Goal: Complete application form: Complete application form

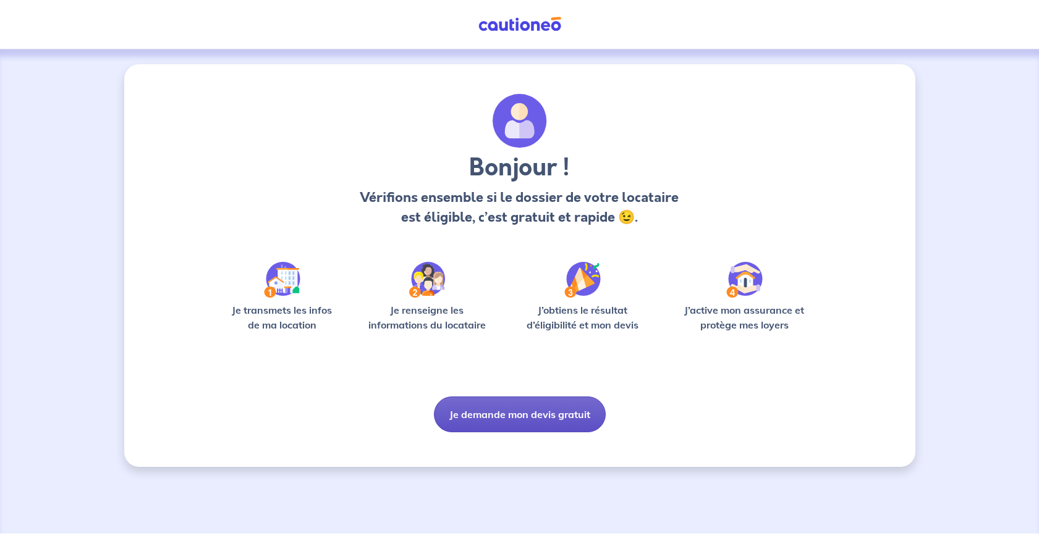
click at [532, 416] on button "Je demande mon devis gratuit" at bounding box center [520, 415] width 172 height 36
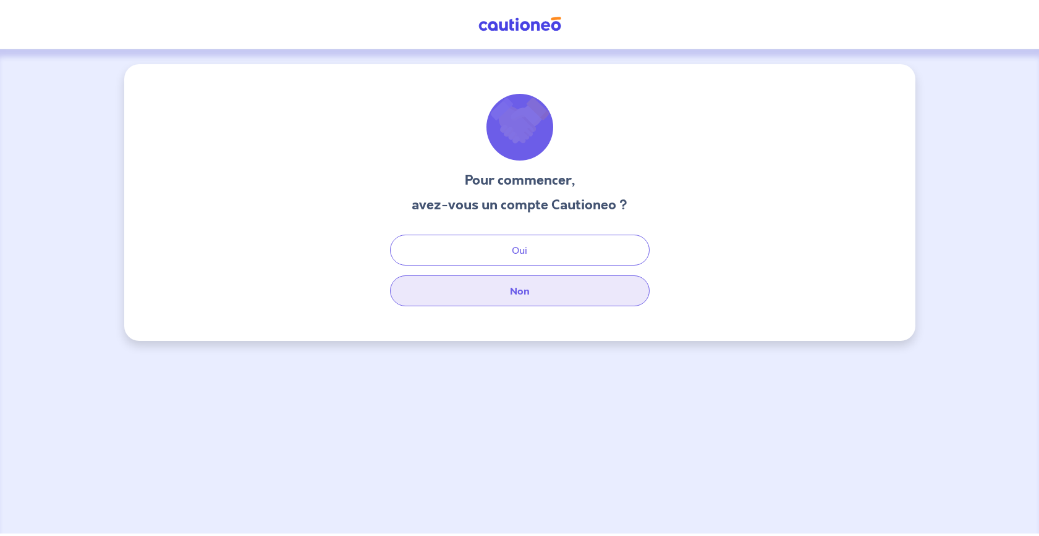
click at [533, 298] on button "Non" at bounding box center [519, 291] width 259 height 31
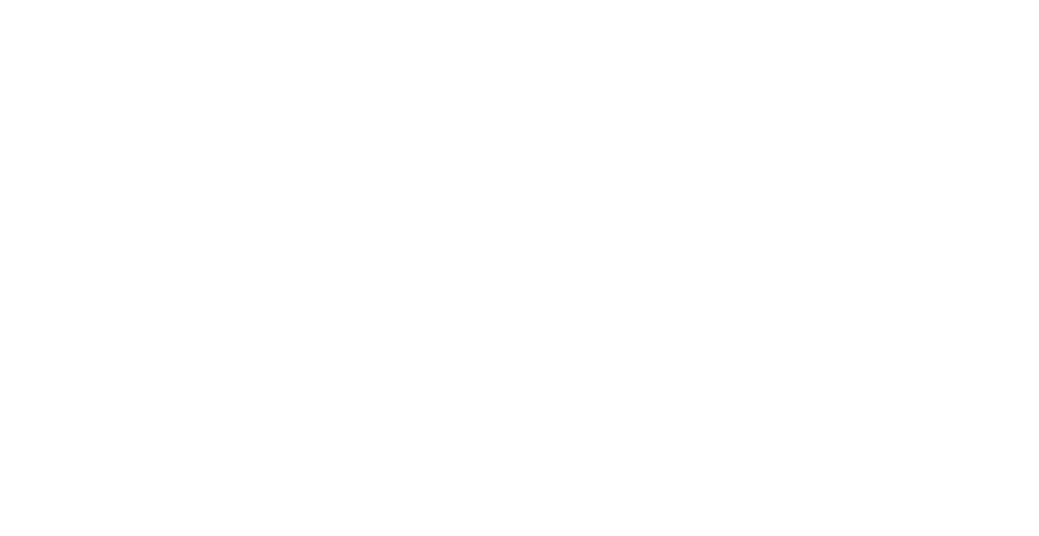
select select "FR"
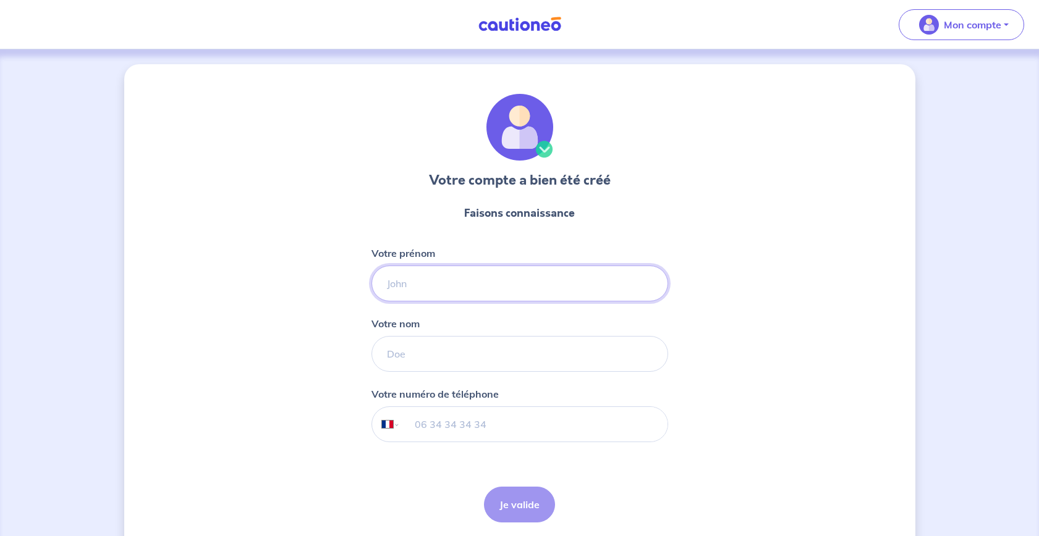
click at [473, 285] on input "Votre prénom" at bounding box center [519, 284] width 297 height 36
type input "Delphine"
click at [449, 356] on input "Votre nom" at bounding box center [519, 354] width 297 height 36
type input "BREURE"
click at [463, 432] on input "tel" at bounding box center [533, 424] width 267 height 35
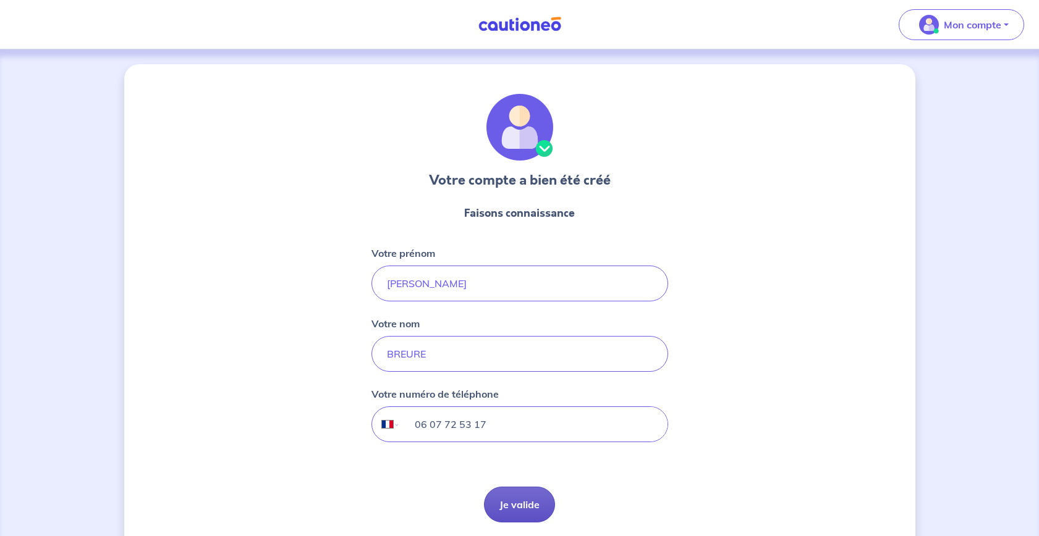
type input "06 07 72 53 17"
click at [522, 509] on button "Je valide" at bounding box center [519, 505] width 71 height 36
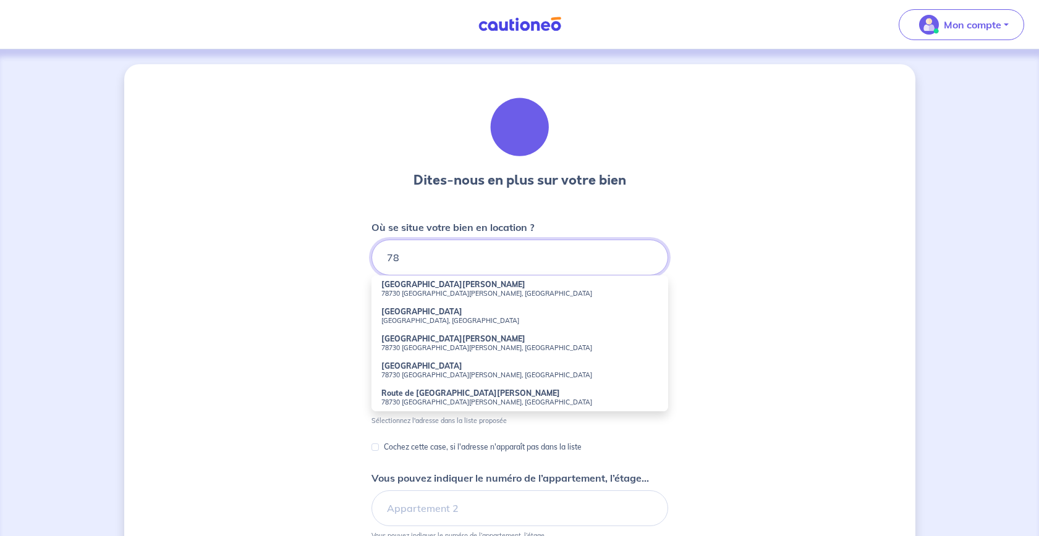
type input "7"
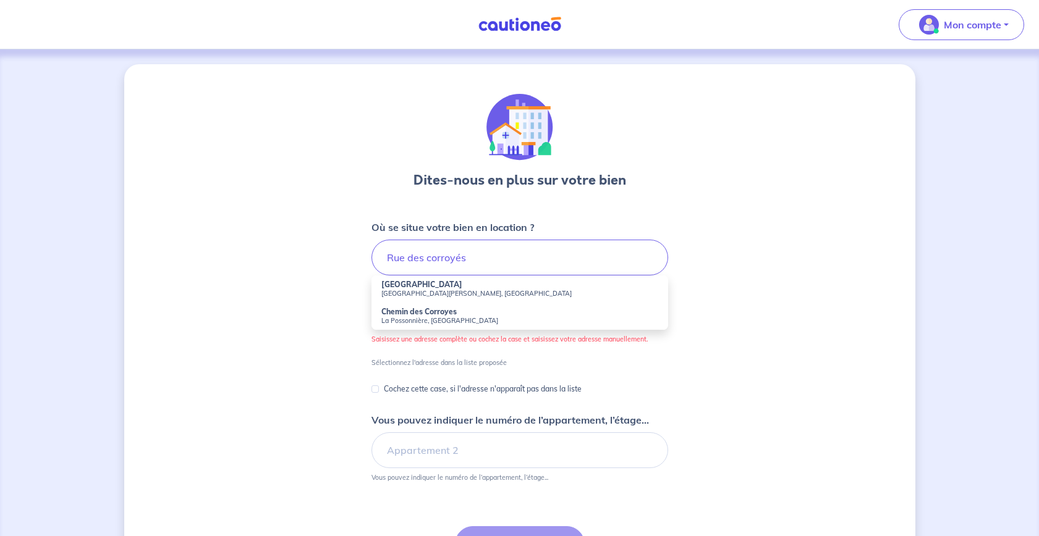
click at [419, 293] on small "[GEOGRAPHIC_DATA], [GEOGRAPHIC_DATA]" at bounding box center [519, 293] width 277 height 9
type input "[GEOGRAPHIC_DATA], [GEOGRAPHIC_DATA], [GEOGRAPHIC_DATA]"
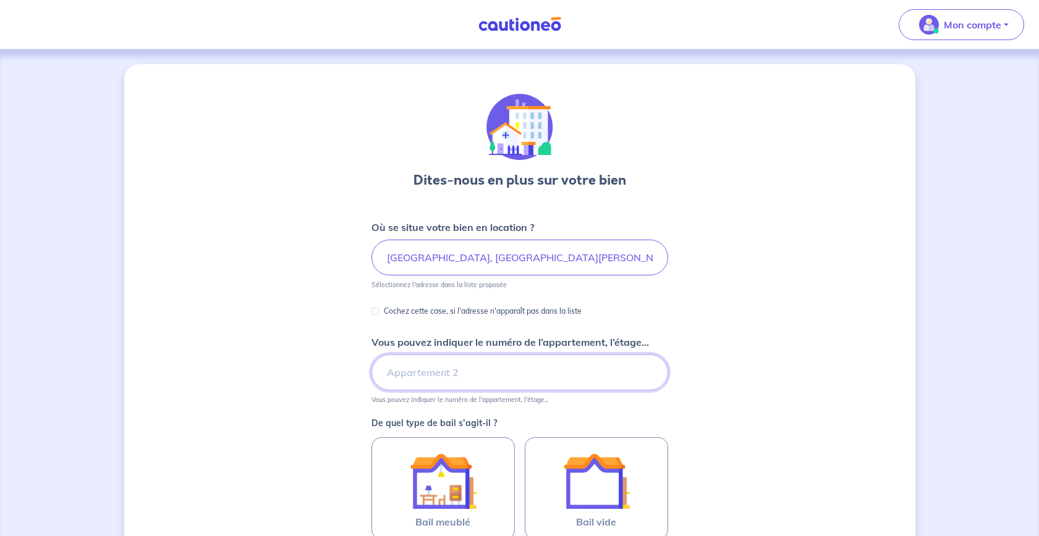
click at [547, 371] on input "Vous pouvez indiquer le numéro de l’appartement, l’étage..." at bounding box center [519, 373] width 297 height 36
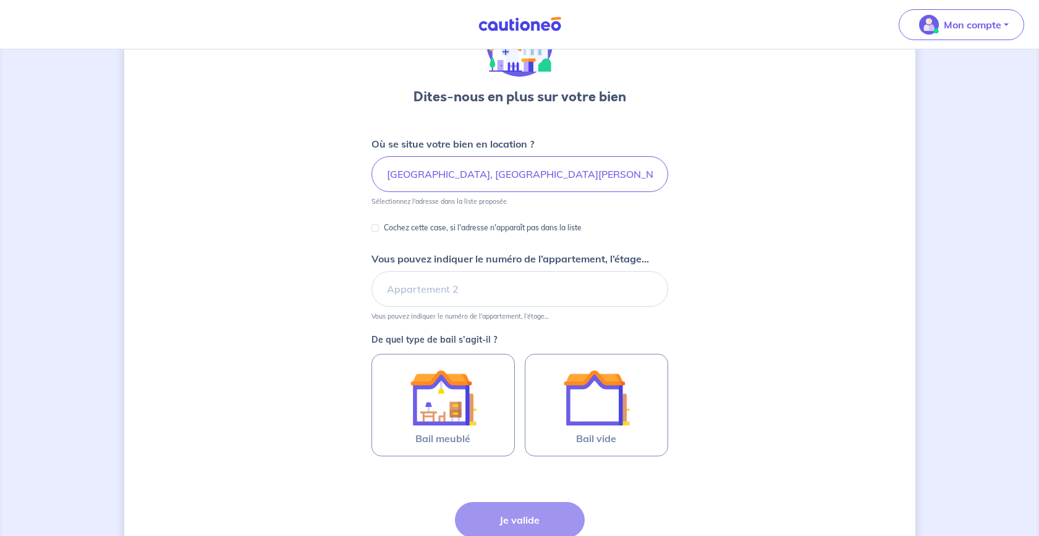
scroll to position [86, 0]
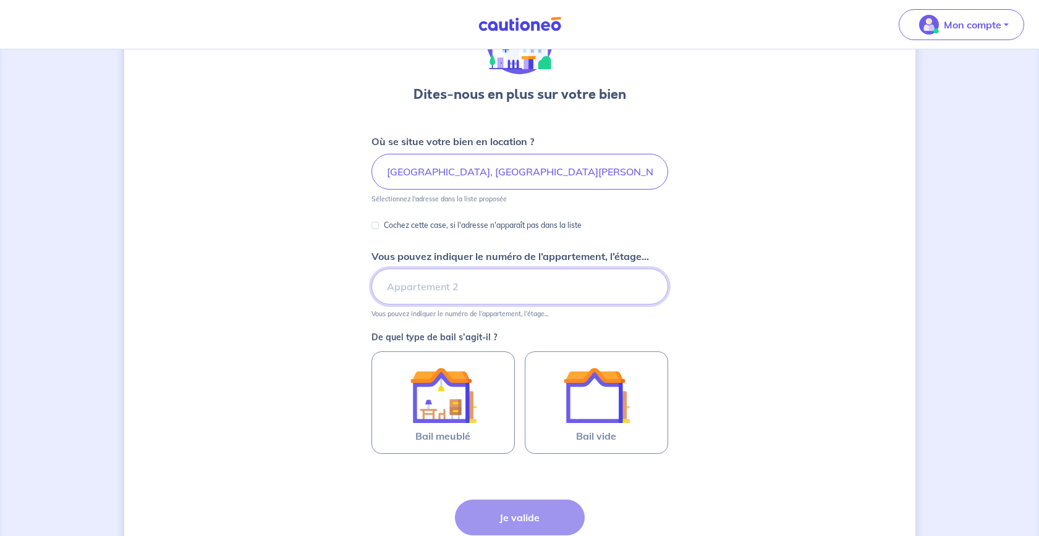
click at [495, 285] on input "Vous pouvez indiquer le numéro de l’appartement, l’étage..." at bounding box center [519, 287] width 297 height 36
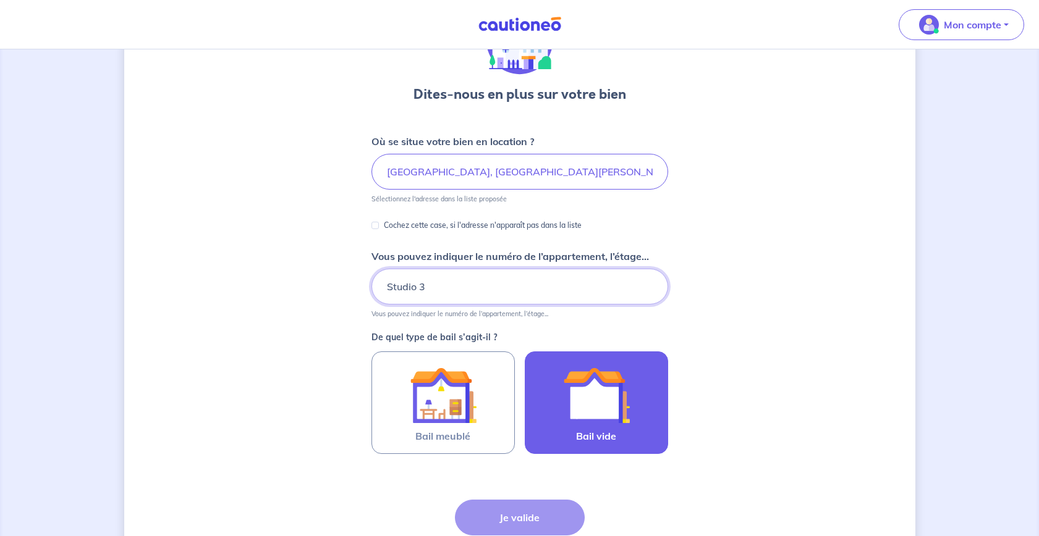
type input "Studio 3"
click at [573, 389] on img at bounding box center [596, 395] width 67 height 67
click at [0, 0] on input "Bail vide" at bounding box center [0, 0] width 0 height 0
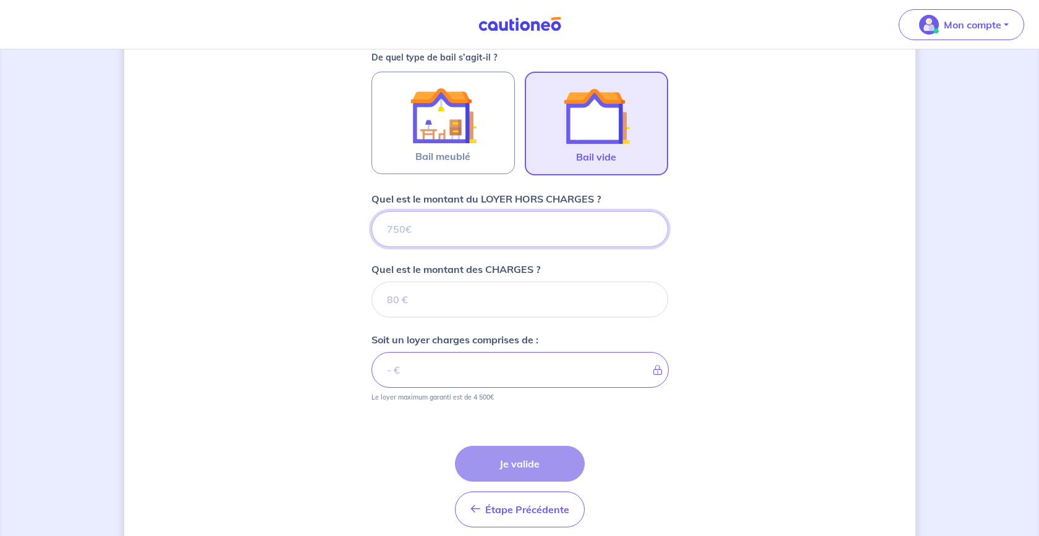
scroll to position [416, 0]
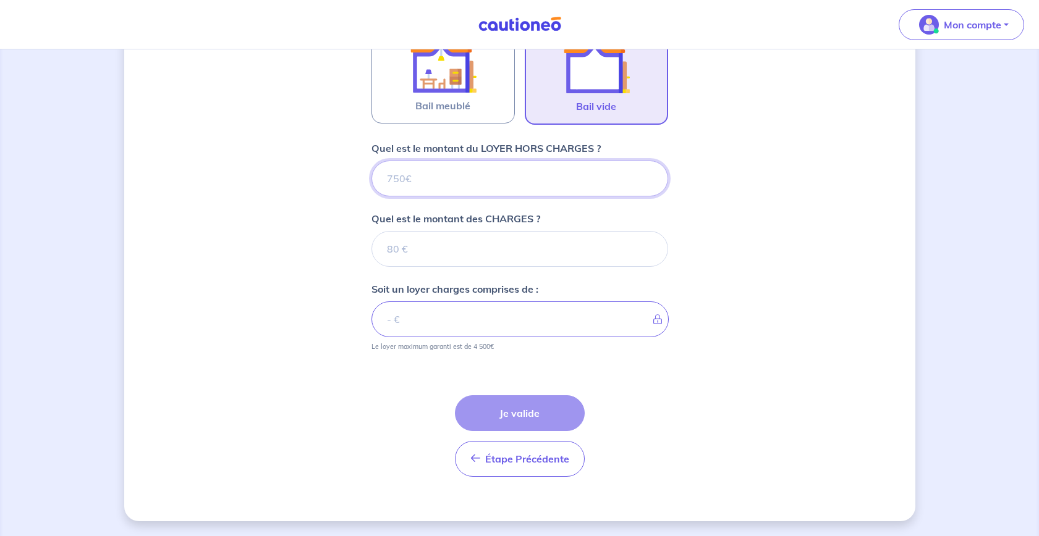
click at [503, 177] on input "Quel est le montant du LOYER HORS CHARGES ?" at bounding box center [519, 179] width 297 height 36
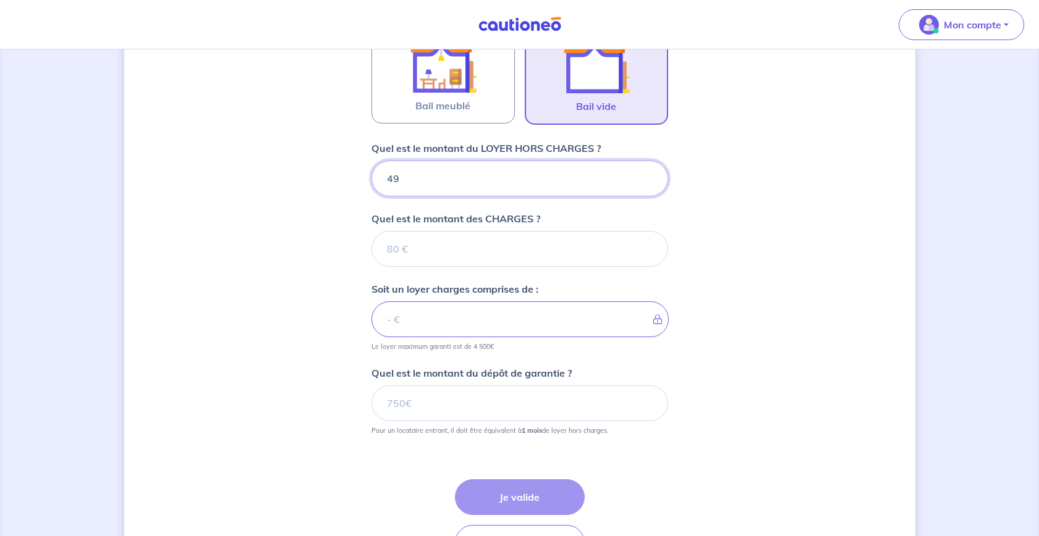
type input "490"
click at [463, 250] on input "Quel est le montant des CHARGES ?" at bounding box center [519, 249] width 297 height 36
type input "115"
type input "605"
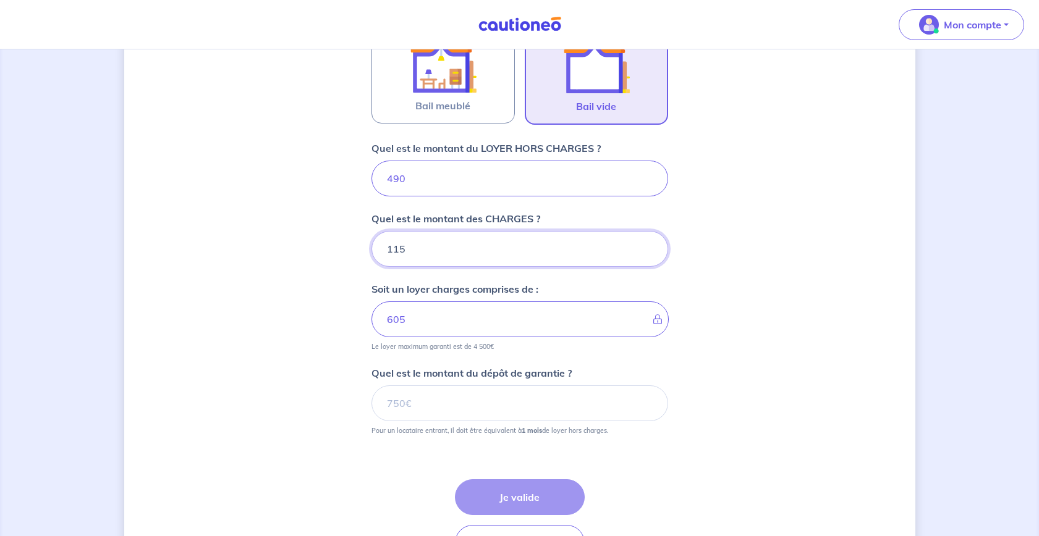
type input "115"
click at [483, 400] on input "Quel est le montant du dépôt de garantie ?" at bounding box center [519, 404] width 297 height 36
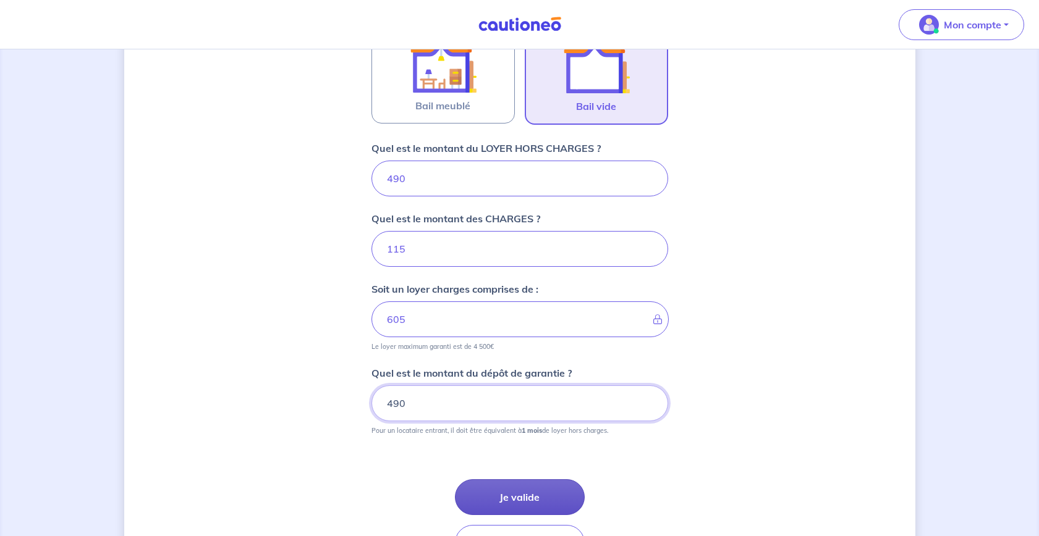
type input "490"
click at [521, 507] on button "Je valide" at bounding box center [520, 497] width 130 height 36
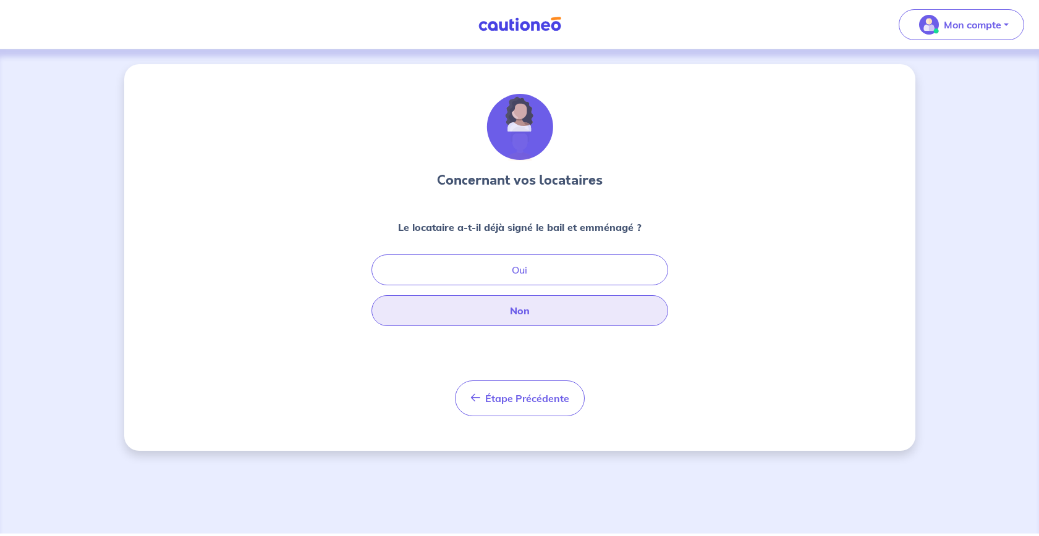
click at [521, 308] on button "Non" at bounding box center [519, 310] width 297 height 31
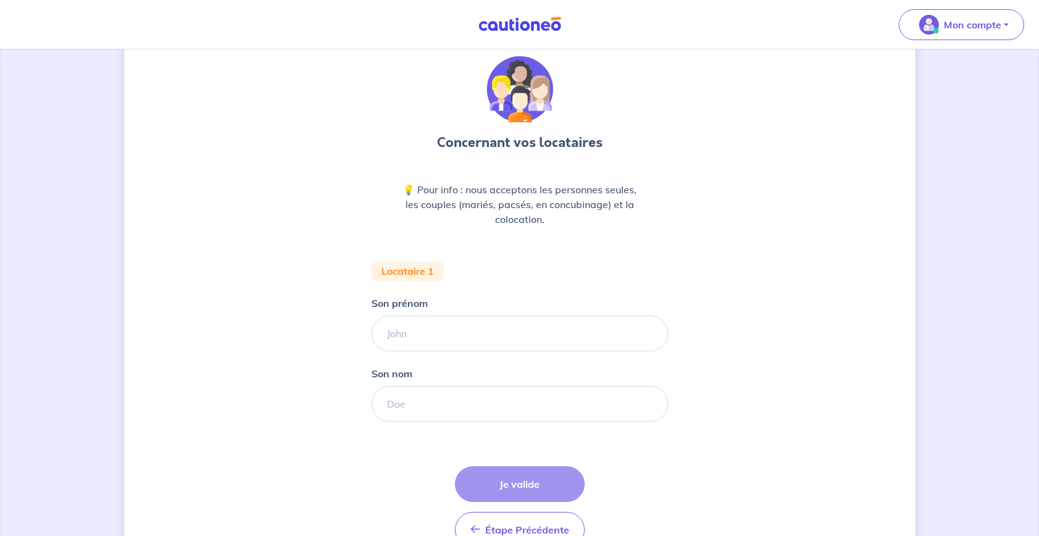
scroll to position [40, 0]
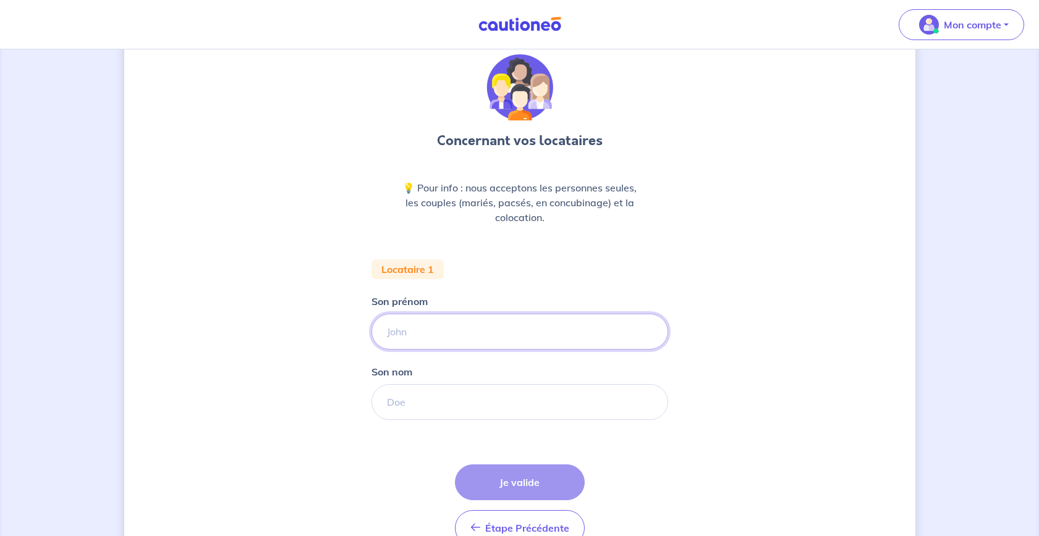
click at [436, 341] on input "Son prénom" at bounding box center [519, 332] width 297 height 36
type input "Dimitri"
click at [432, 407] on input "Son nom" at bounding box center [519, 402] width 297 height 36
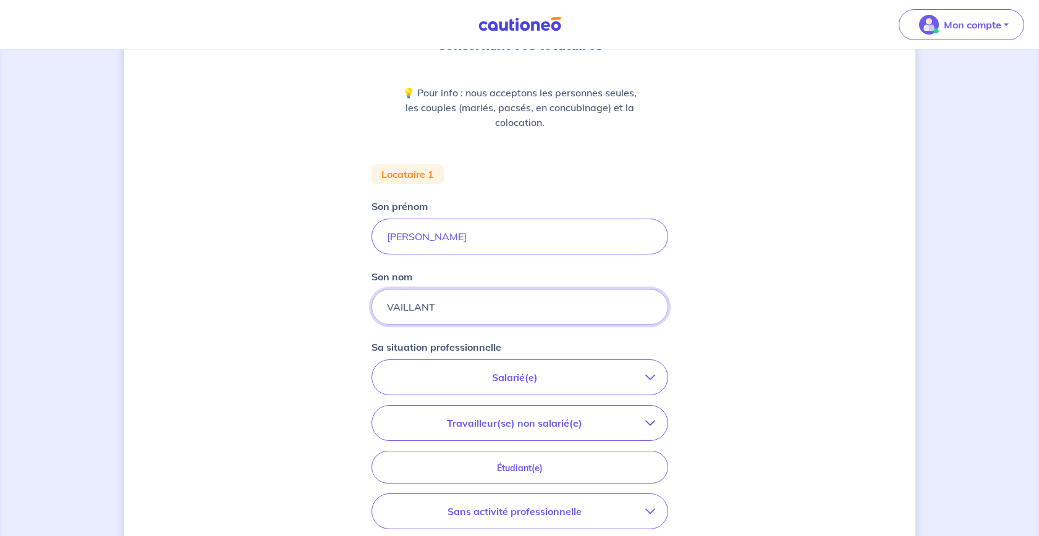
scroll to position [146, 0]
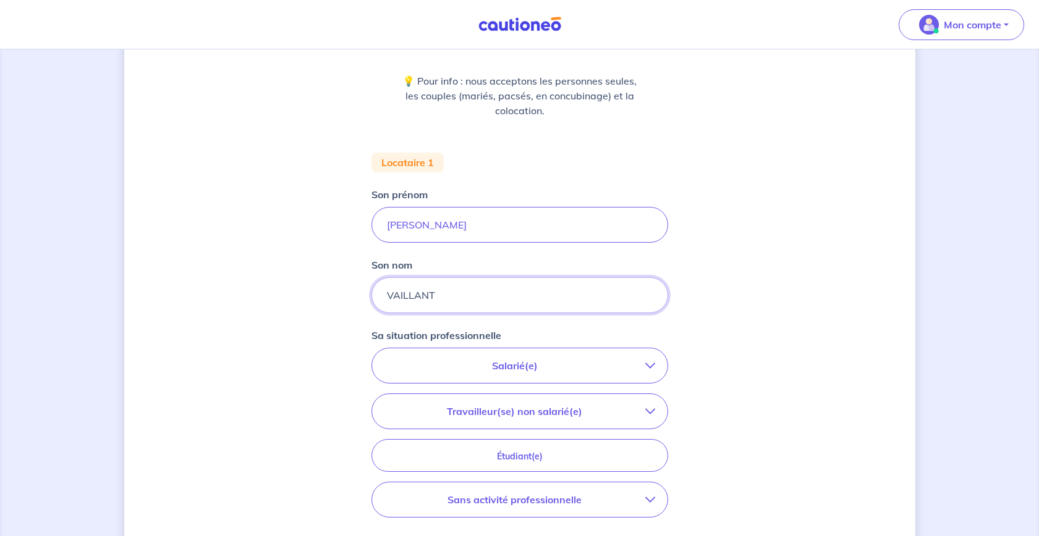
type input "VAILLANT"
click at [552, 370] on p "Salarié(e)" at bounding box center [514, 365] width 261 height 15
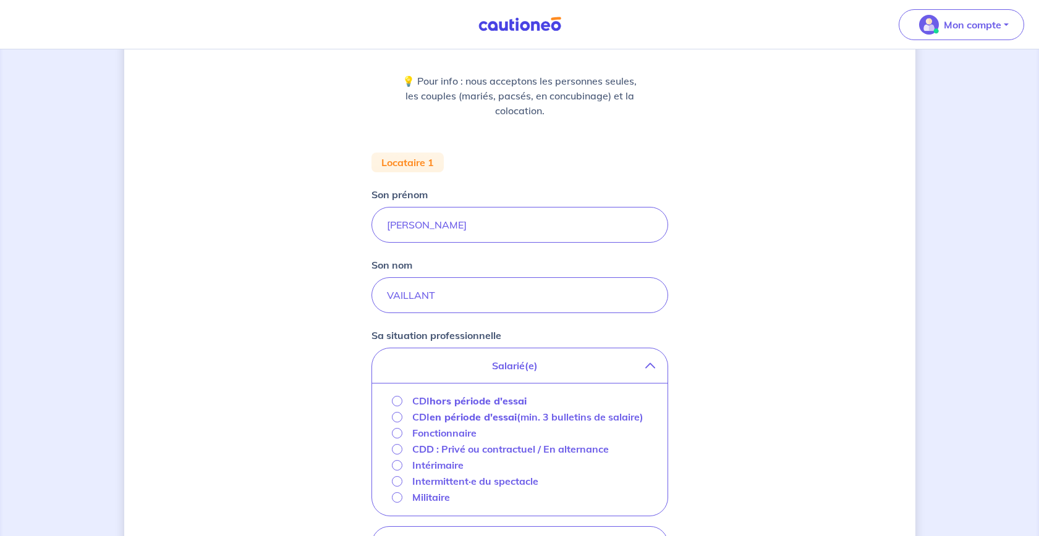
click at [461, 402] on strong "hors période d'essai" at bounding box center [477, 401] width 97 height 12
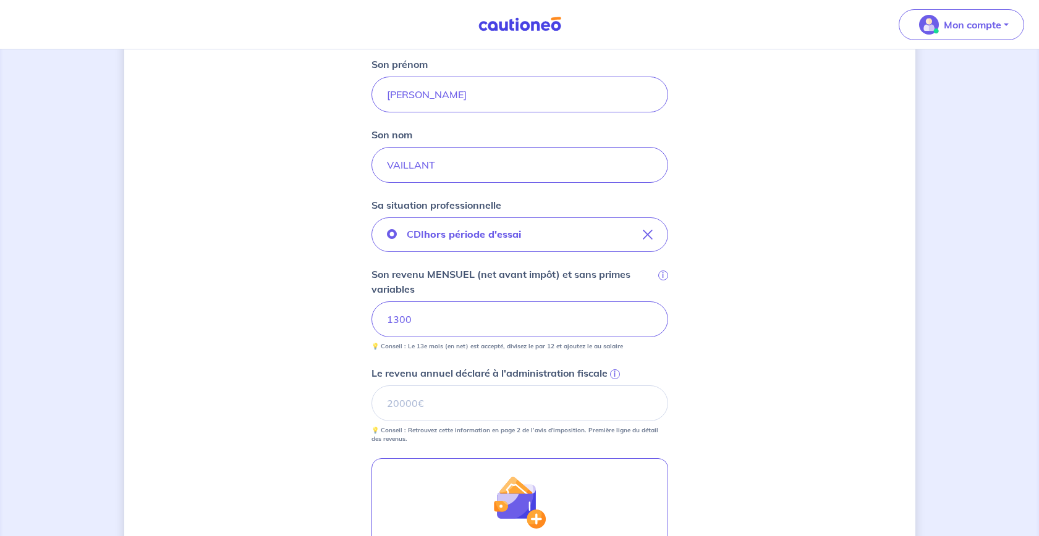
scroll to position [283, 0]
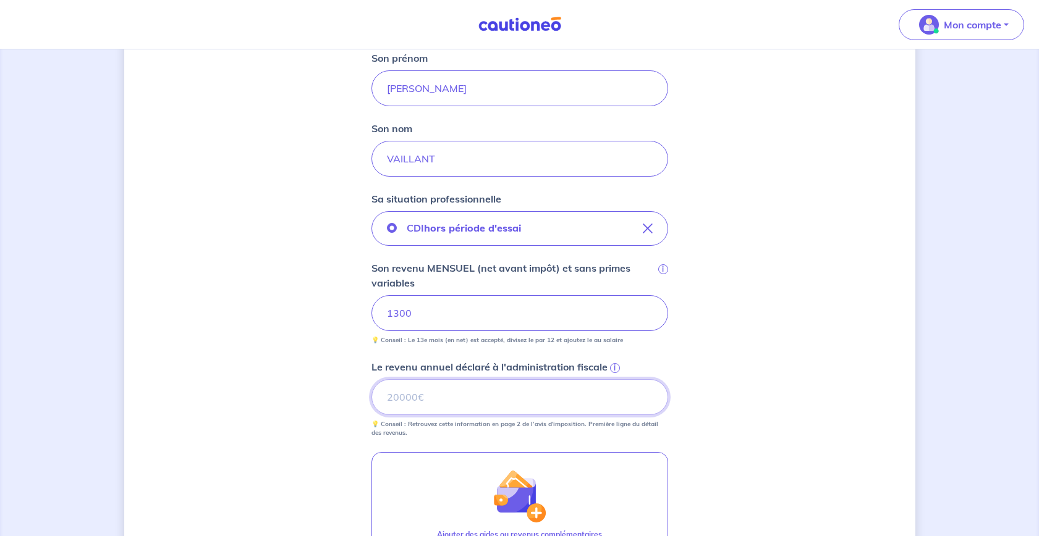
click at [519, 403] on input "Le revenu annuel déclaré à l'administration fiscale i" at bounding box center [519, 397] width 297 height 36
click at [615, 366] on span "i" at bounding box center [615, 368] width 10 height 10
click at [615, 379] on input "Le revenu annuel déclaré à l'administration fiscale i" at bounding box center [519, 397] width 297 height 36
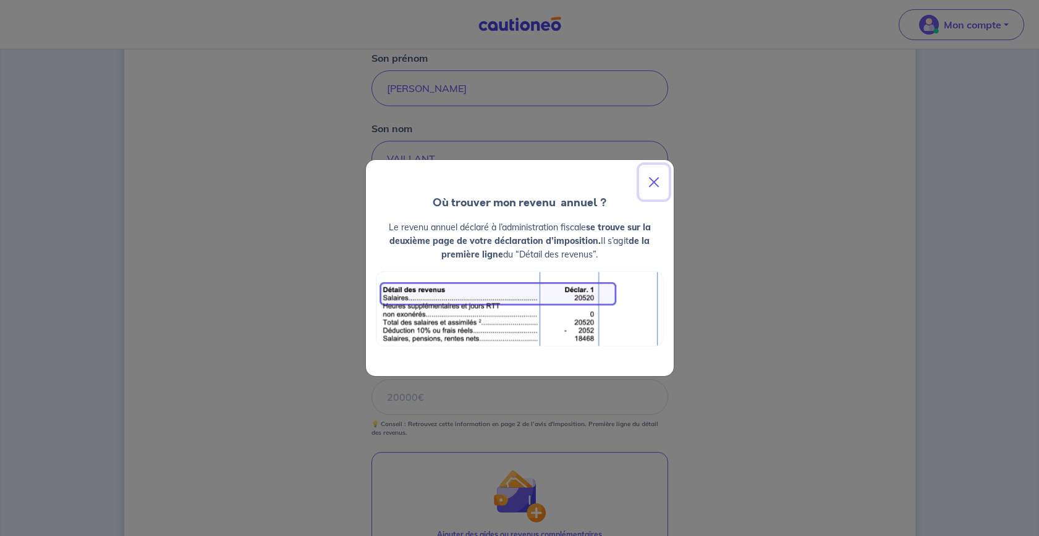
click at [660, 183] on button "Close" at bounding box center [654, 182] width 30 height 35
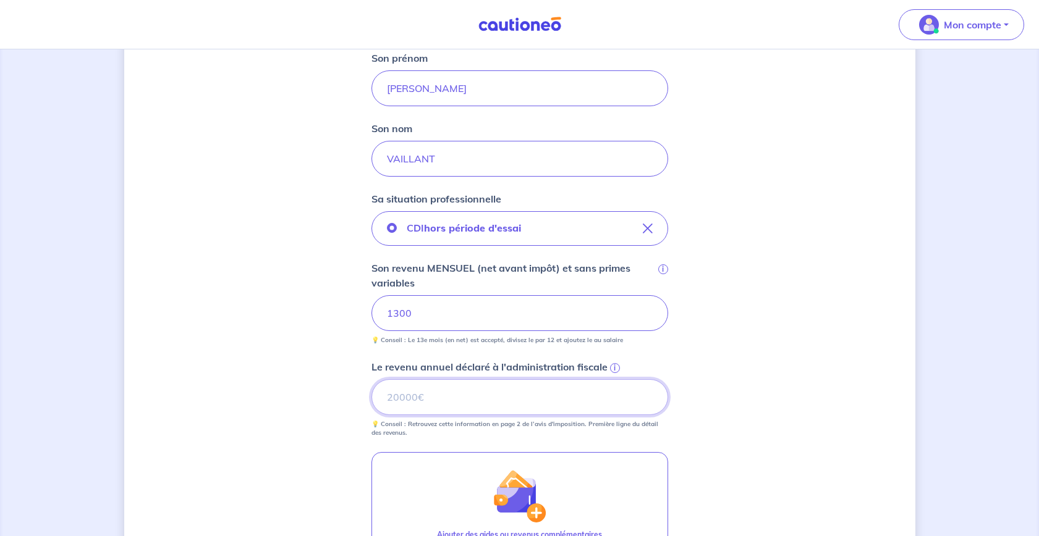
click at [423, 397] on input "Le revenu annuel déclaré à l'administration fiscale i" at bounding box center [519, 397] width 297 height 36
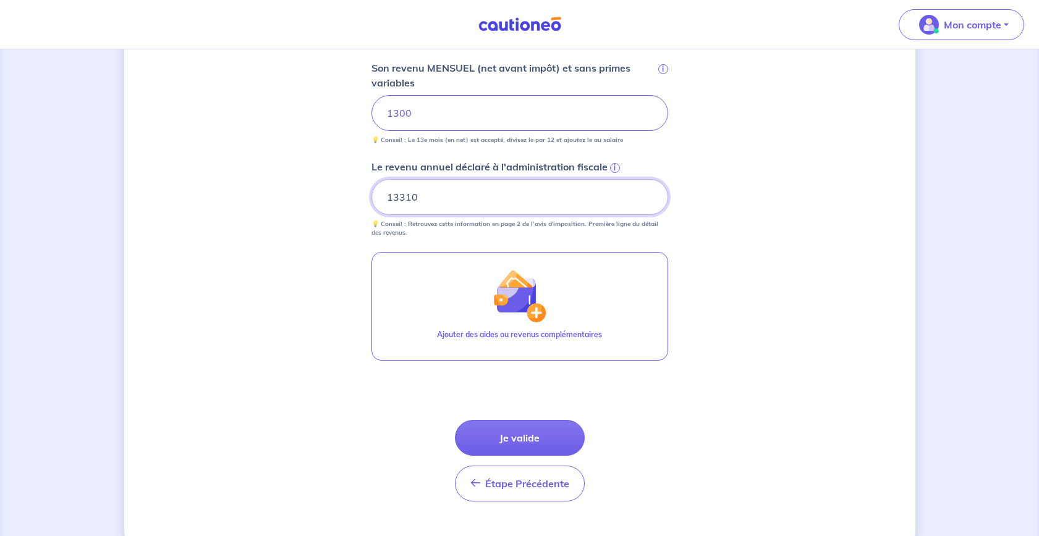
scroll to position [485, 0]
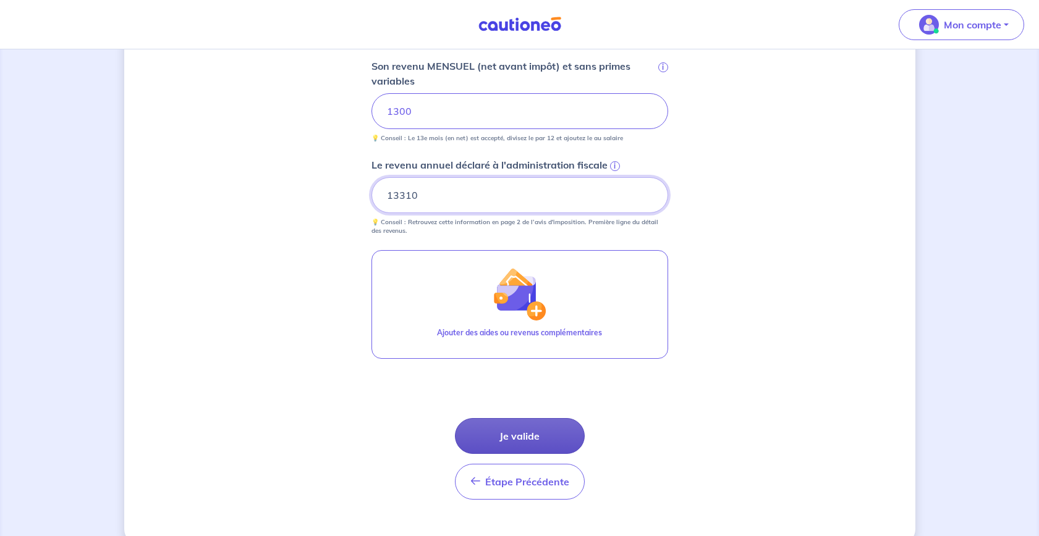
type input "13310"
click at [520, 440] on button "Je valide" at bounding box center [520, 436] width 130 height 36
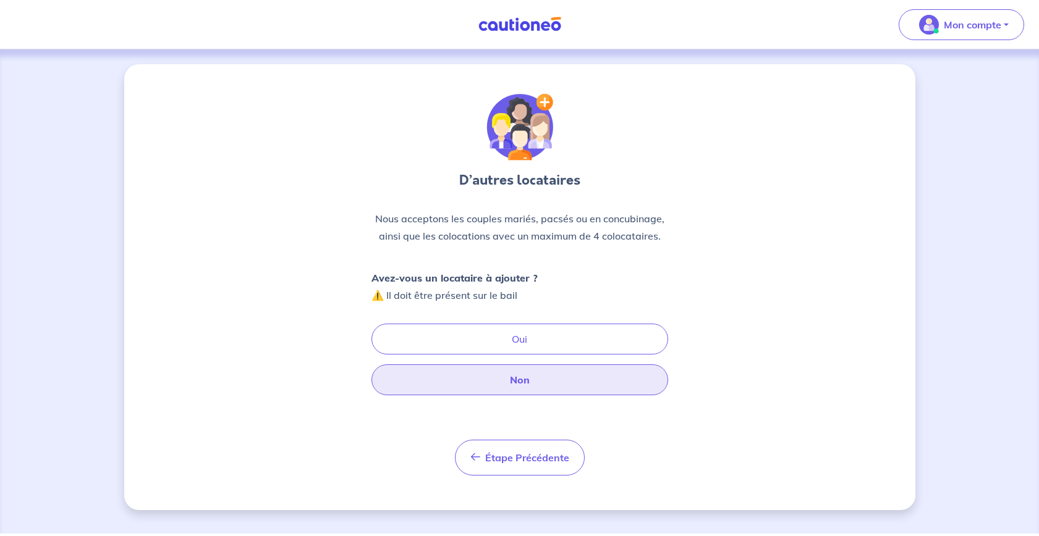
click at [527, 380] on button "Non" at bounding box center [519, 379] width 297 height 31
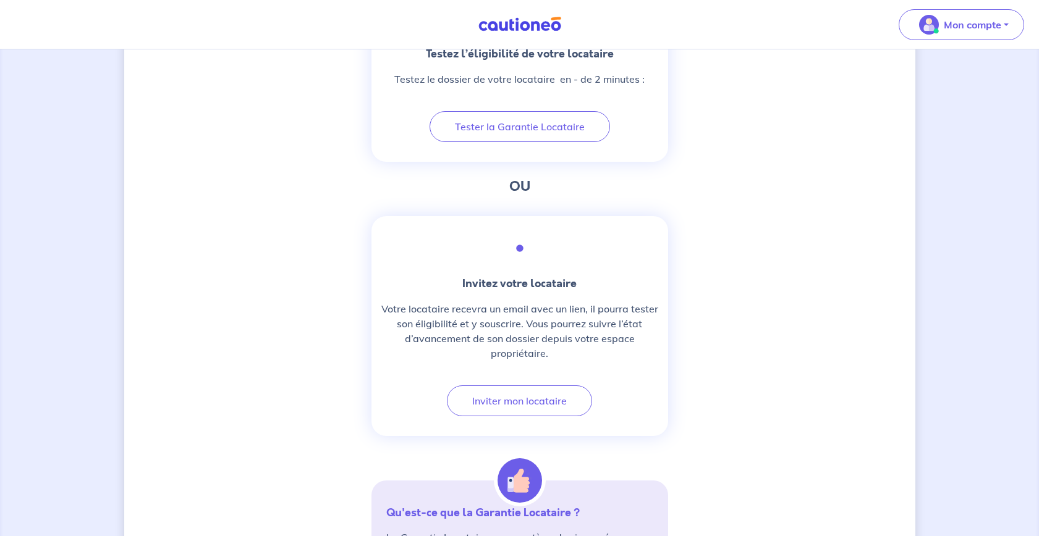
scroll to position [507, 0]
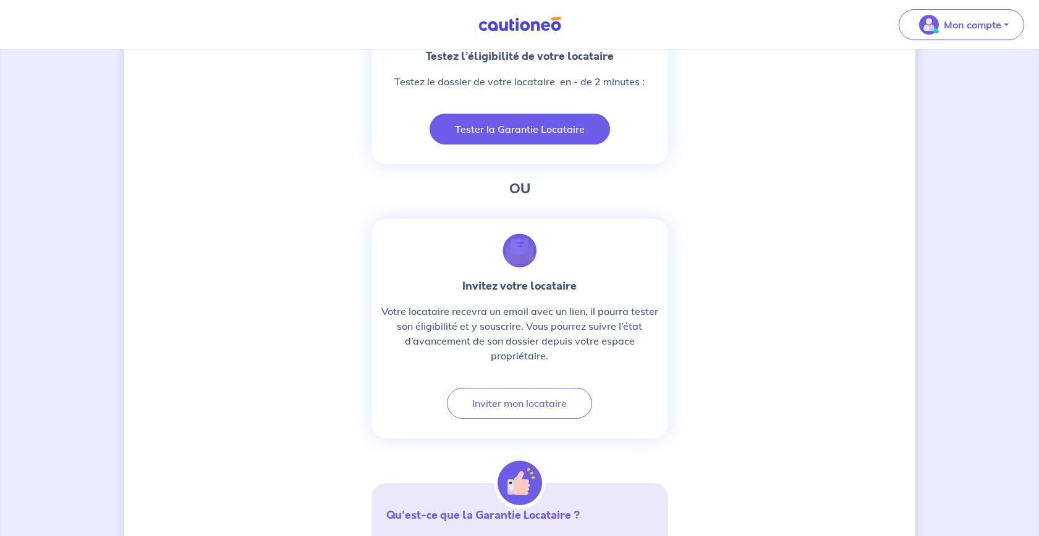
click at [520, 134] on button "Tester la Garantie Locataire" at bounding box center [519, 129] width 180 height 31
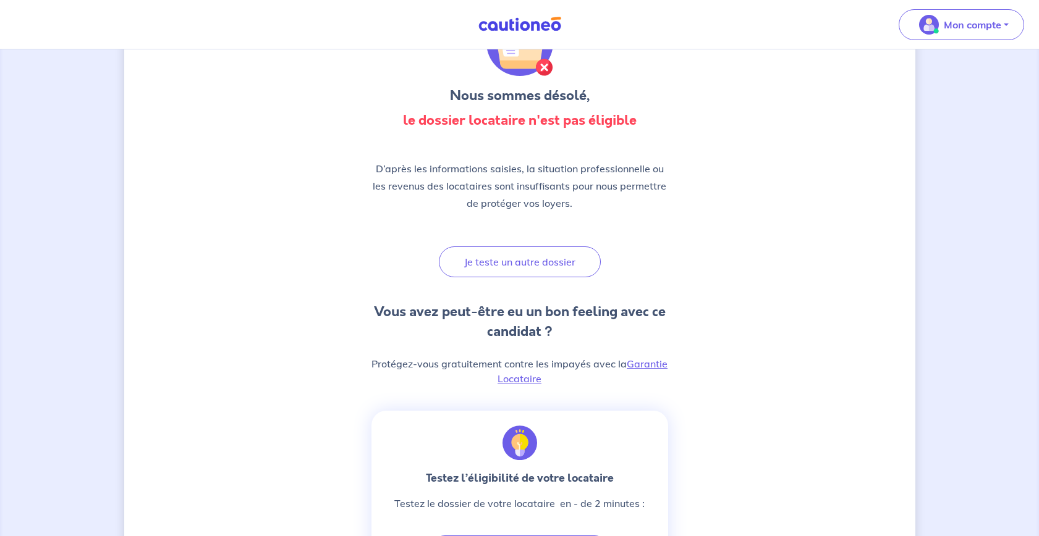
scroll to position [0, 0]
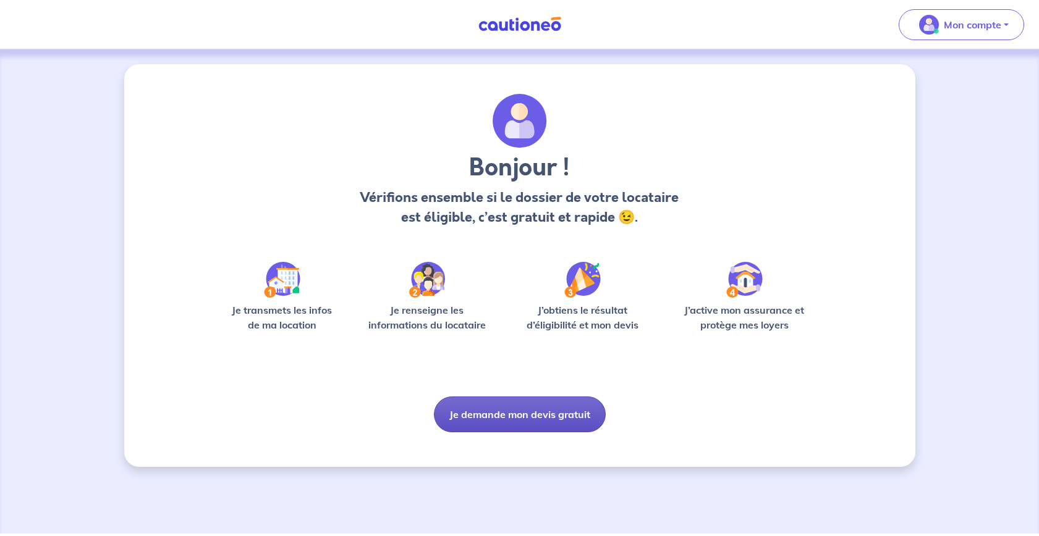
click at [489, 420] on button "Je demande mon devis gratuit" at bounding box center [520, 415] width 172 height 36
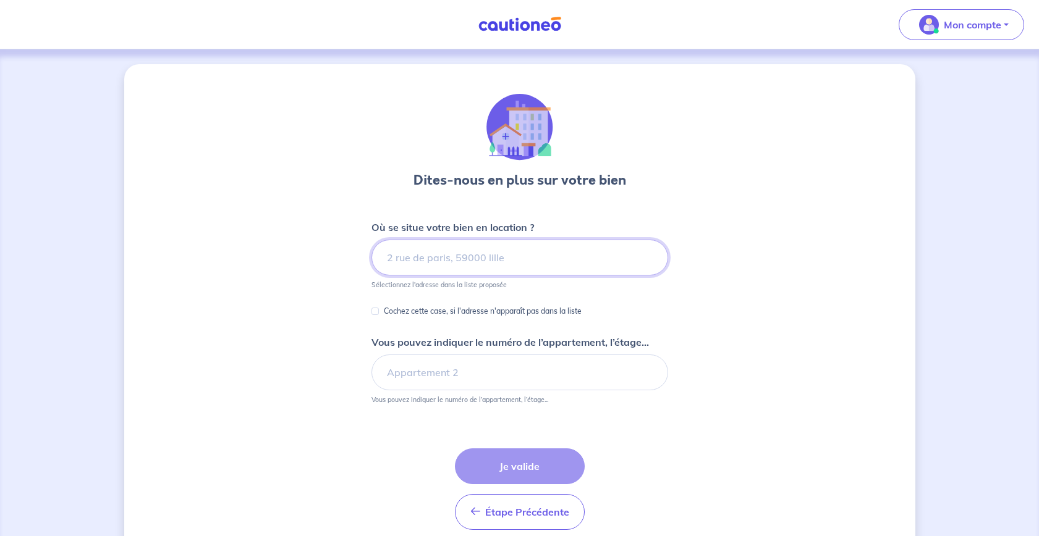
click at [431, 255] on input at bounding box center [519, 258] width 297 height 36
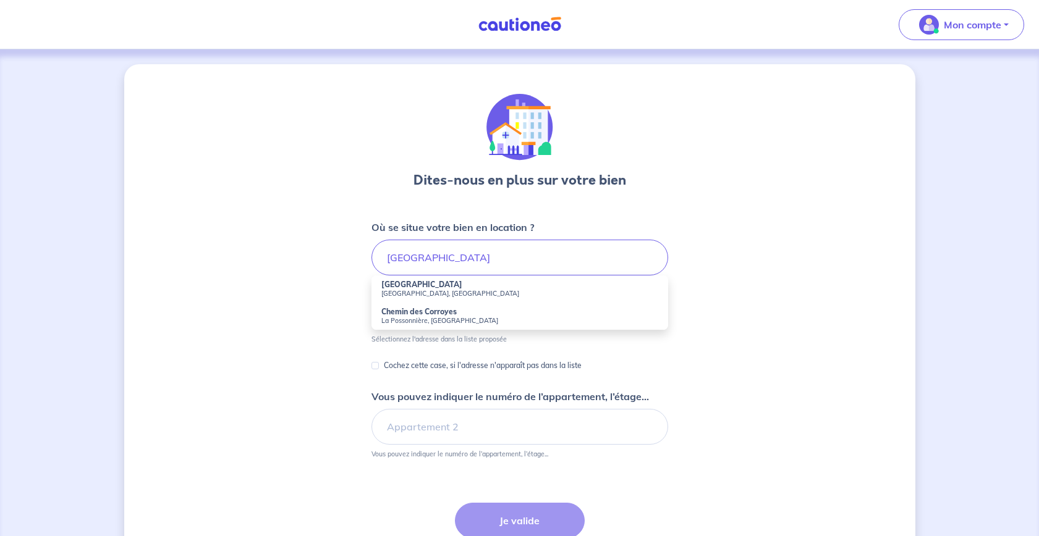
click at [432, 289] on small "[GEOGRAPHIC_DATA], [GEOGRAPHIC_DATA]" at bounding box center [519, 293] width 277 height 9
type input "[GEOGRAPHIC_DATA], [GEOGRAPHIC_DATA], [GEOGRAPHIC_DATA]"
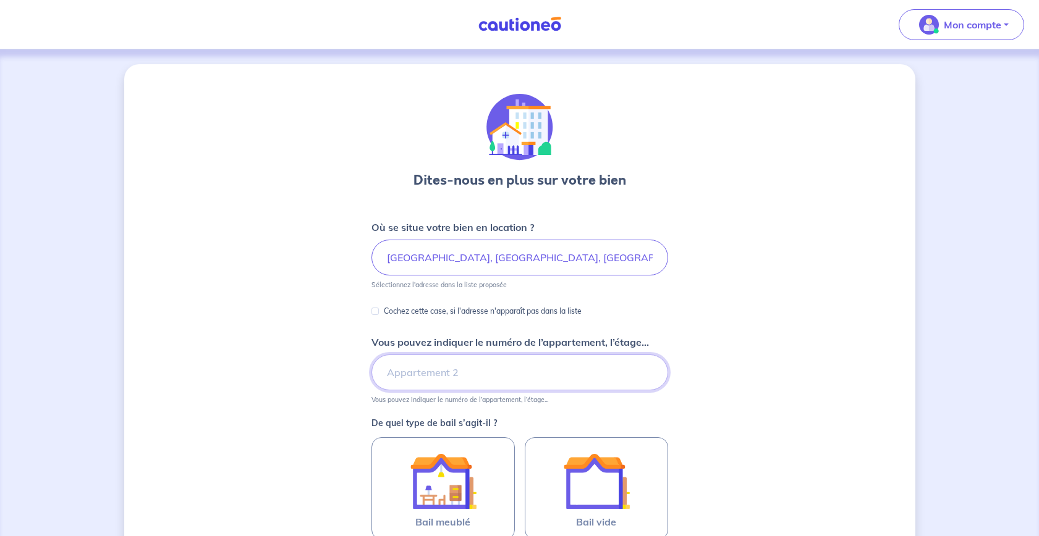
click at [453, 370] on input "Vous pouvez indiquer le numéro de l’appartement, l’étage..." at bounding box center [519, 373] width 297 height 36
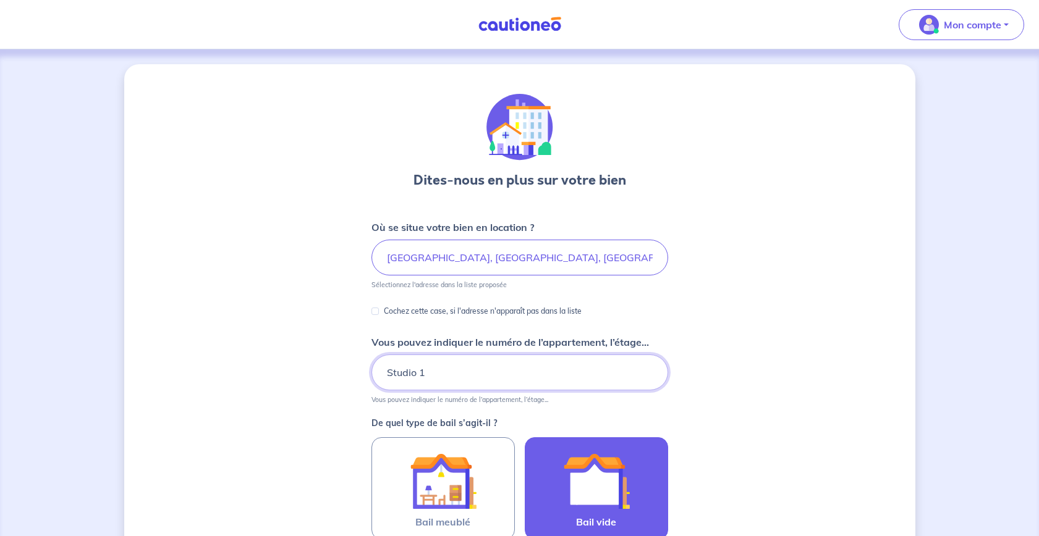
type input "Studio 1"
click at [588, 467] on img at bounding box center [596, 481] width 67 height 67
click at [0, 0] on input "Bail vide" at bounding box center [0, 0] width 0 height 0
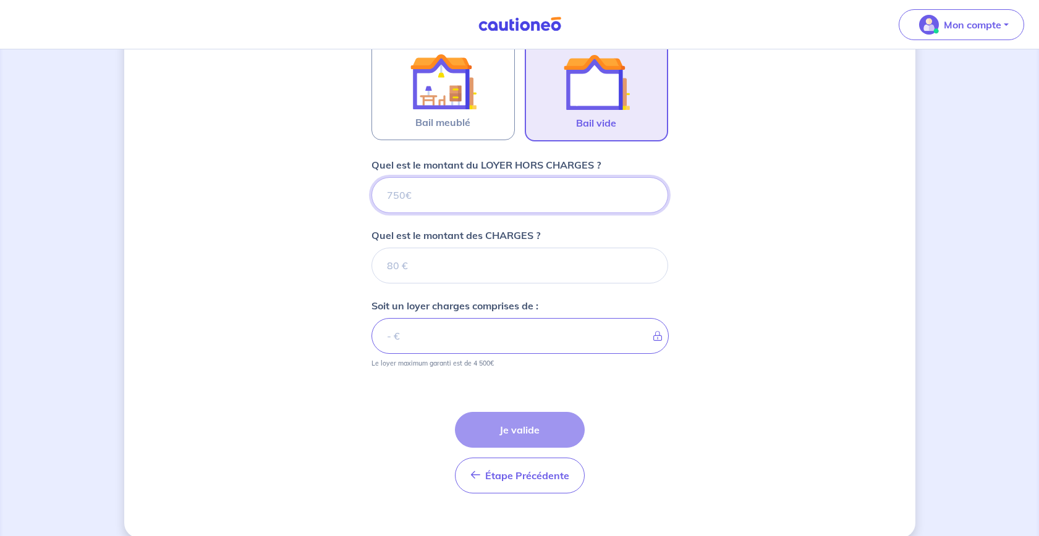
scroll to position [416, 0]
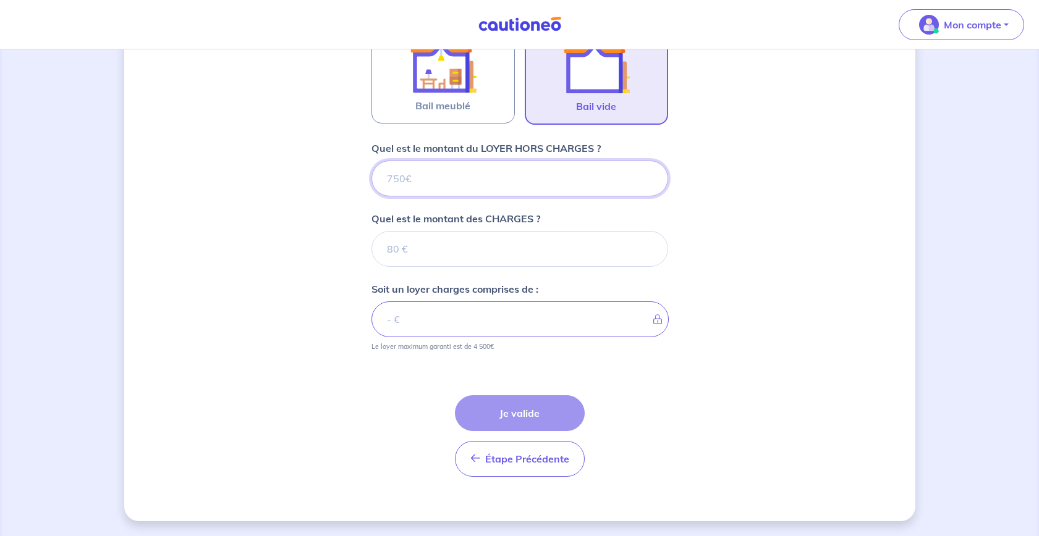
click at [439, 190] on input "Quel est le montant du LOYER HORS CHARGES ?" at bounding box center [519, 179] width 297 height 36
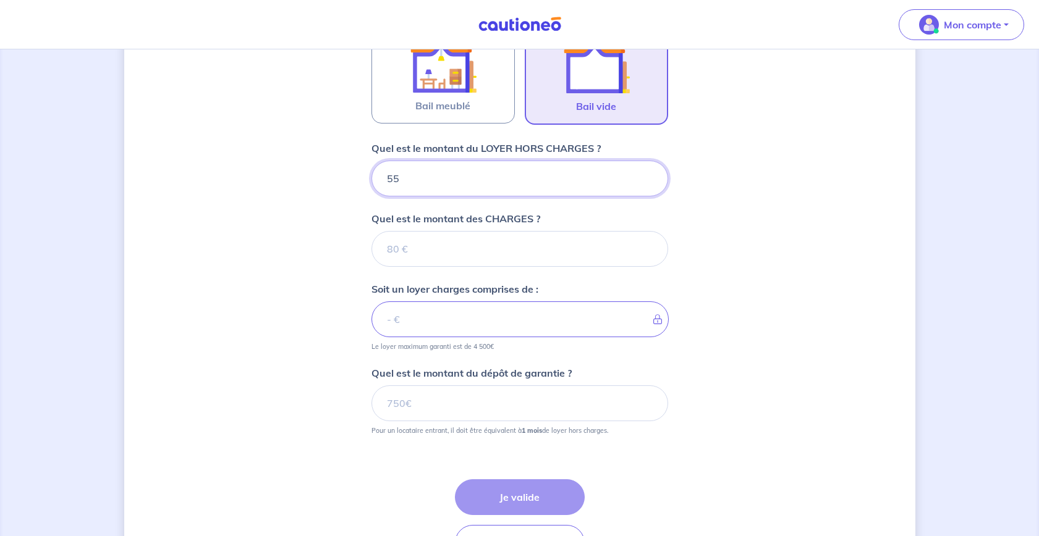
type input "550"
type input "1"
type input "551"
click at [405, 180] on input "550" at bounding box center [519, 179] width 297 height 36
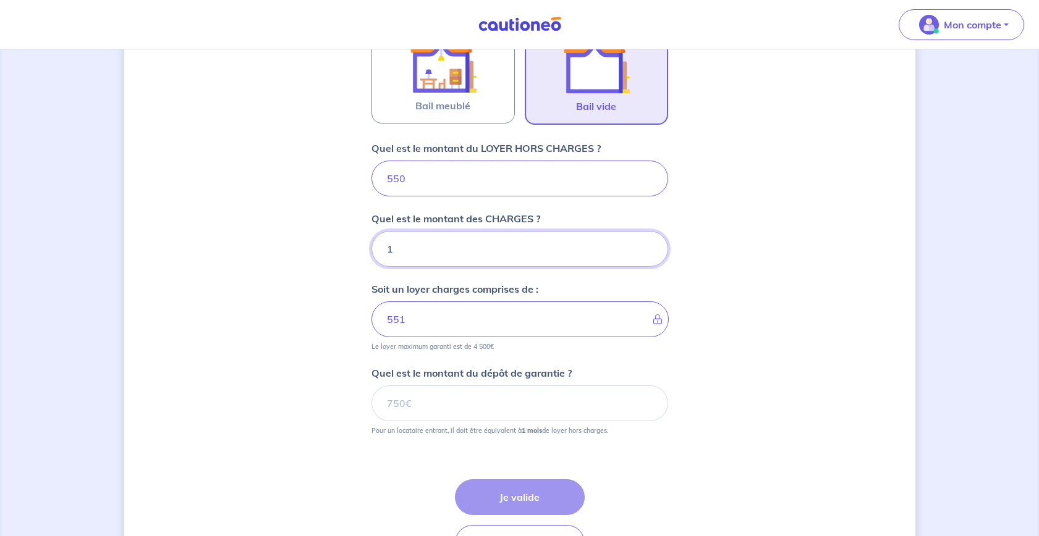
click at [421, 247] on input "1" at bounding box center [519, 249] width 297 height 36
type input "145"
type input "695"
type input "145"
click at [486, 408] on input "Quel est le montant du dépôt de garantie ?" at bounding box center [519, 404] width 297 height 36
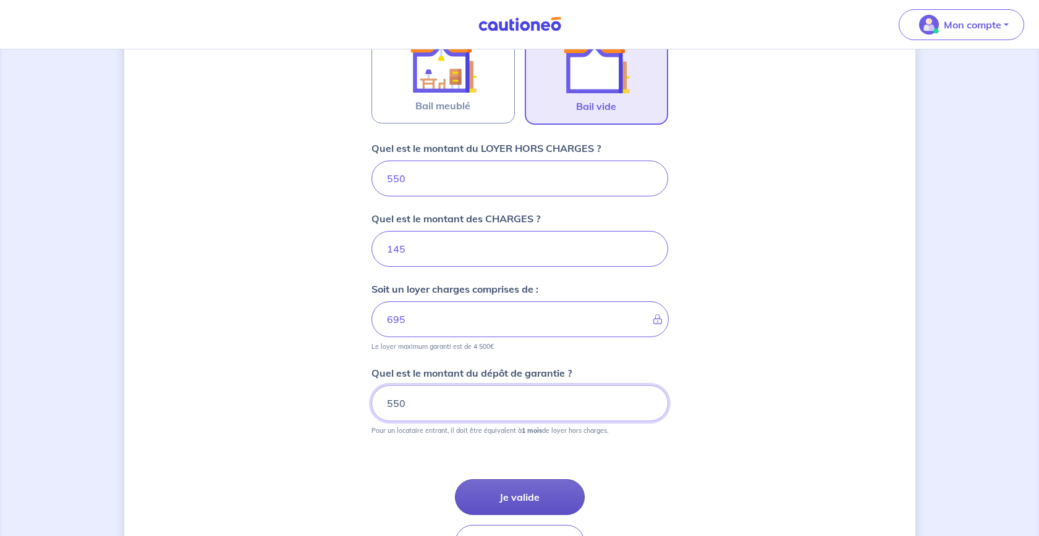
type input "550"
click at [534, 505] on button "Je valide" at bounding box center [520, 497] width 130 height 36
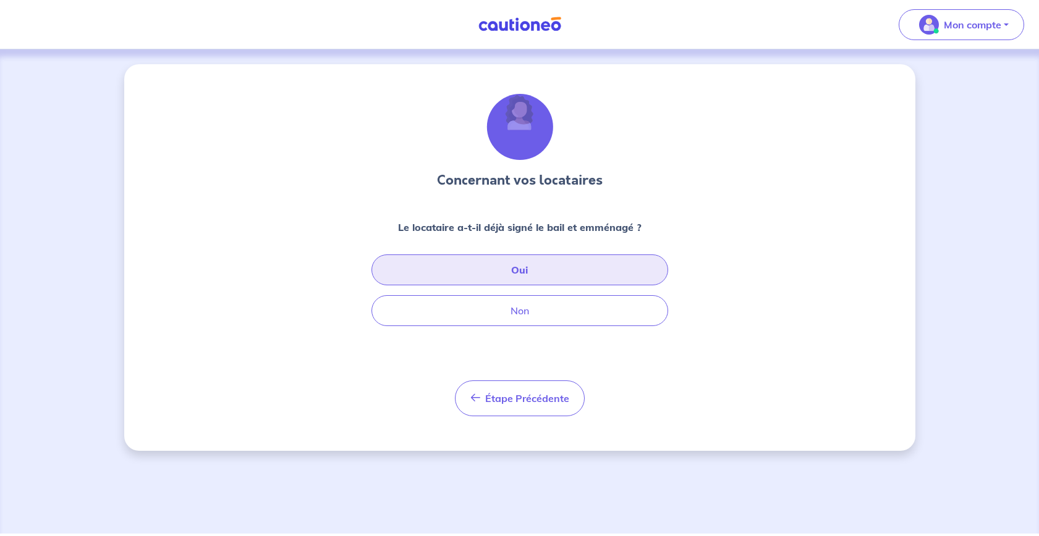
click at [535, 277] on button "Oui" at bounding box center [519, 270] width 297 height 31
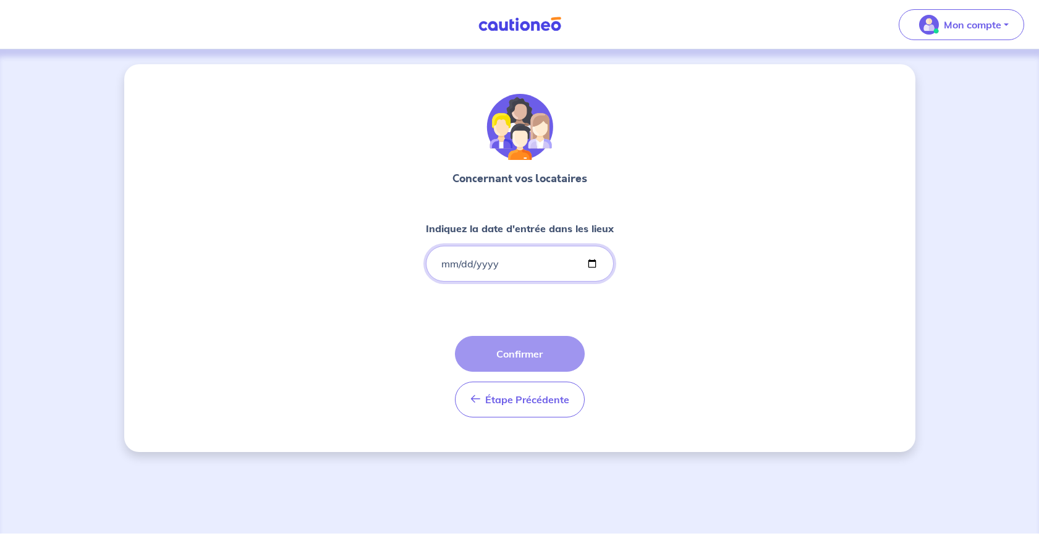
click at [442, 264] on input "Indiquez la date d'entrée dans les lieux" at bounding box center [520, 264] width 188 height 36
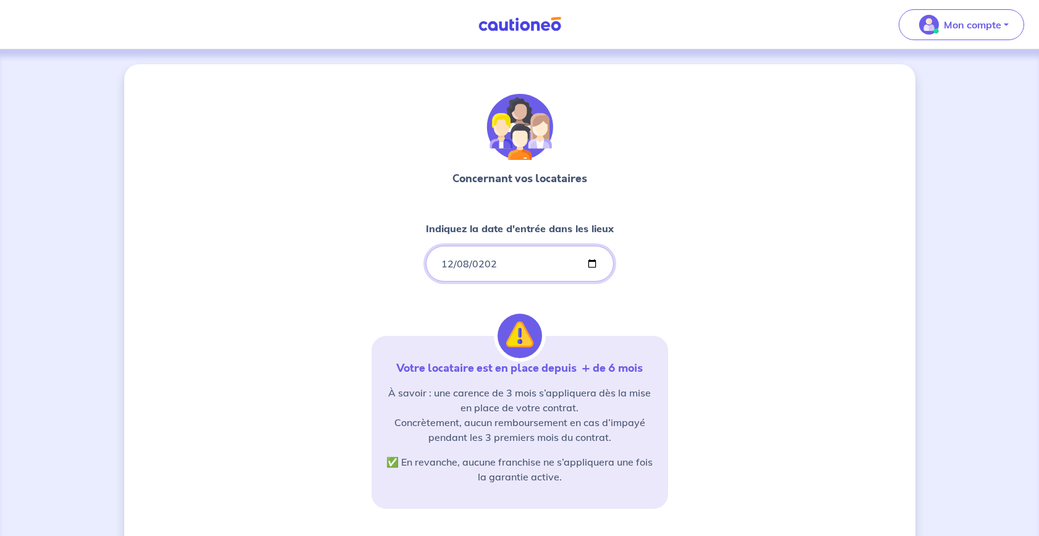
type input "[DATE]"
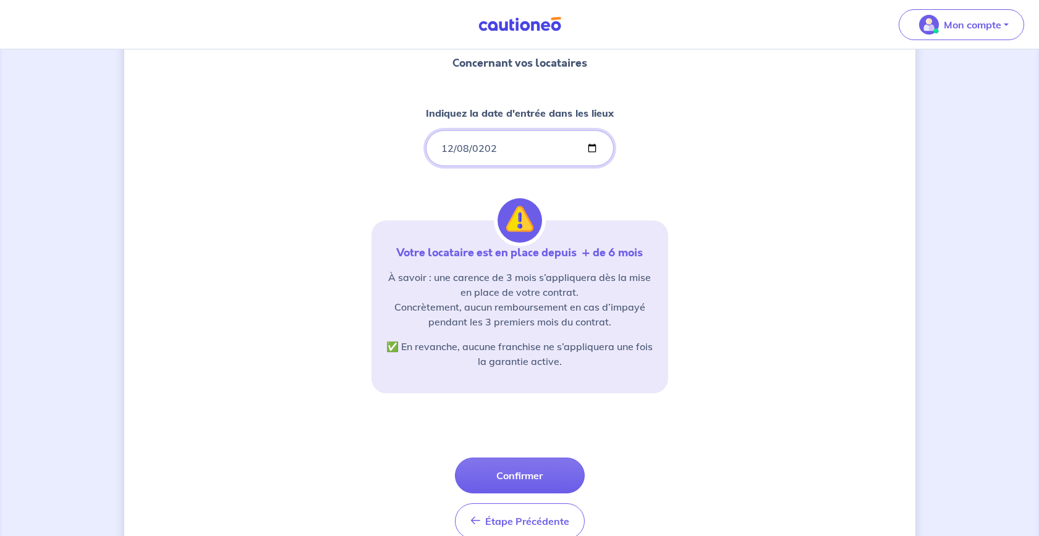
scroll to position [127, 0]
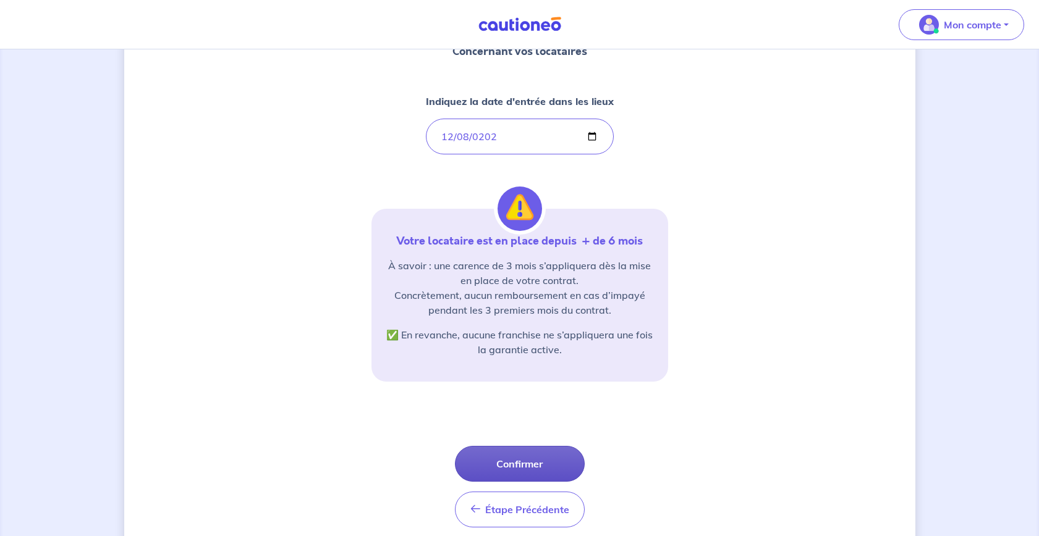
click at [520, 470] on button "Confirmer" at bounding box center [520, 464] width 130 height 36
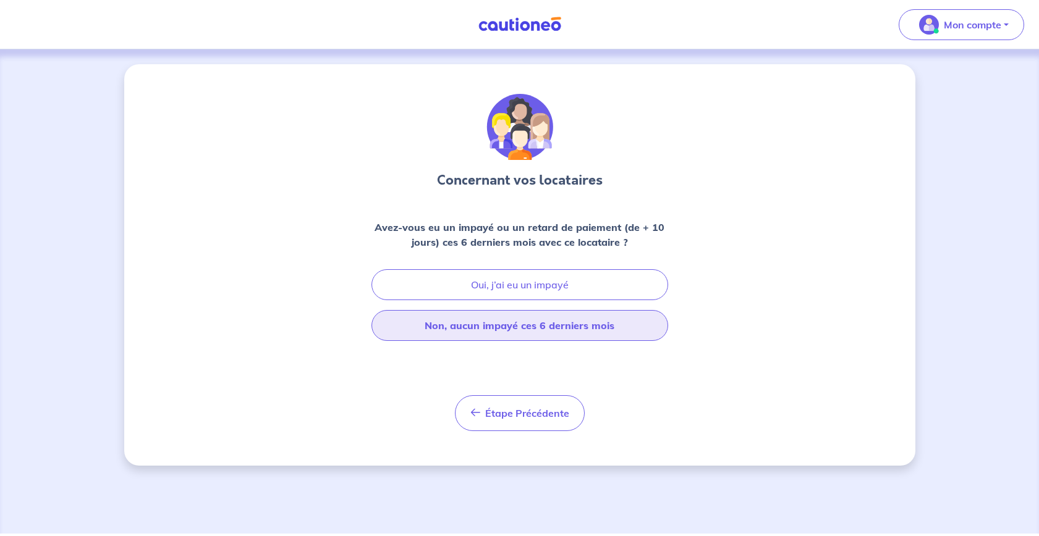
click at [531, 332] on button "Non, aucun impayé ces 6 derniers mois" at bounding box center [519, 325] width 297 height 31
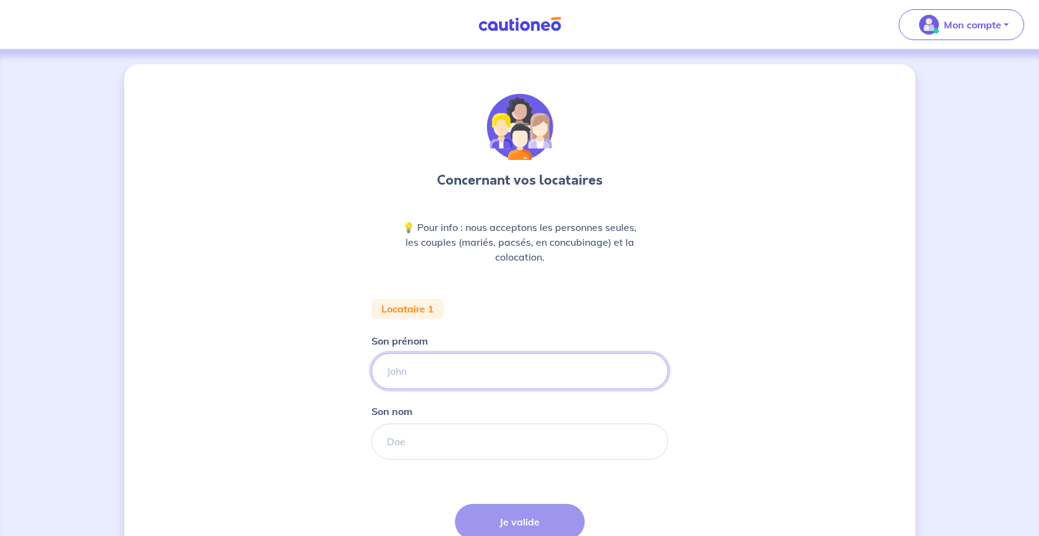
click at [484, 374] on input "Son prénom" at bounding box center [519, 371] width 297 height 36
type input "Toanui"
click at [547, 451] on input "Son nom" at bounding box center [519, 442] width 297 height 36
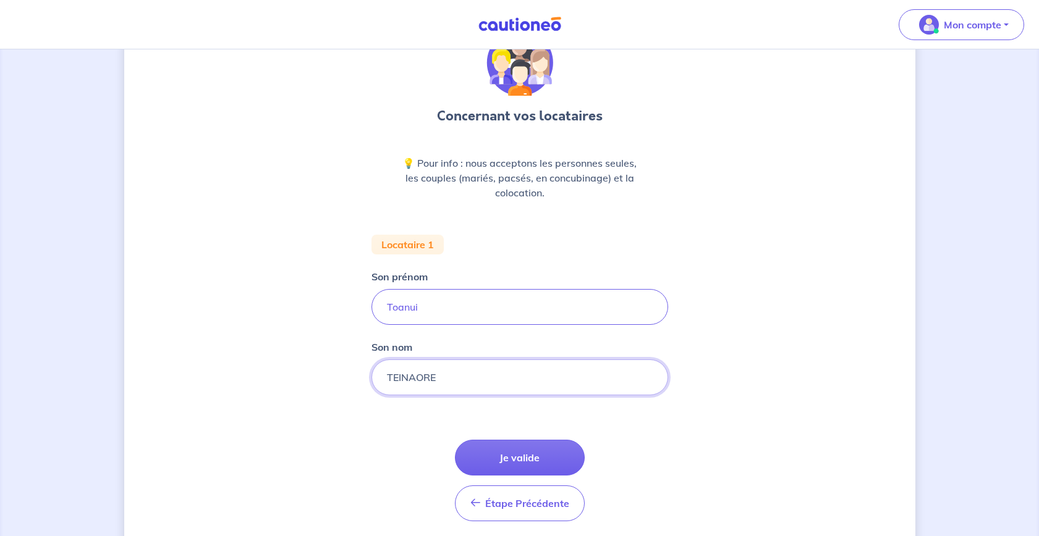
scroll to position [65, 0]
type input "TEINAORE"
click at [521, 460] on button "Je valide" at bounding box center [520, 457] width 130 height 36
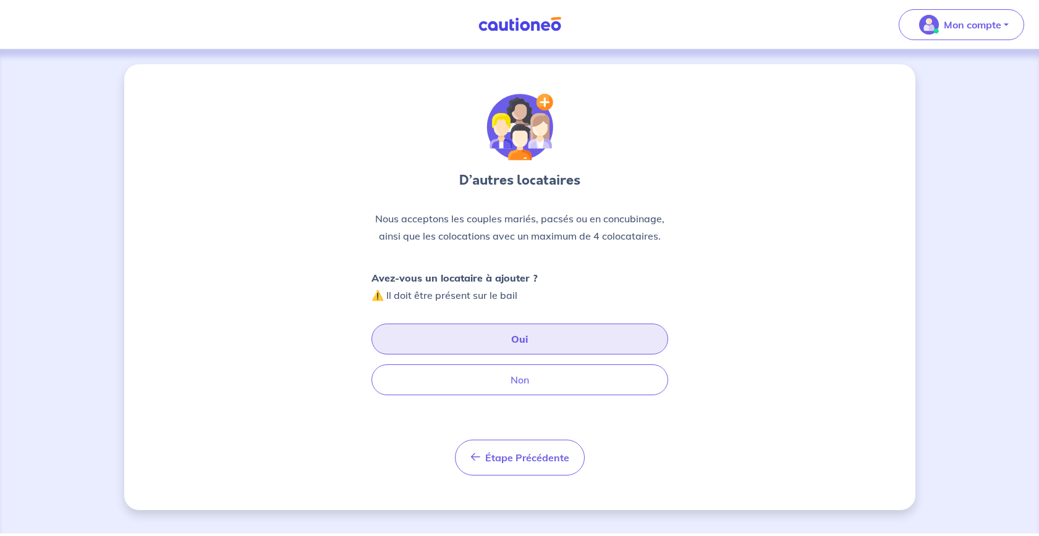
click at [503, 342] on button "Oui" at bounding box center [519, 339] width 297 height 31
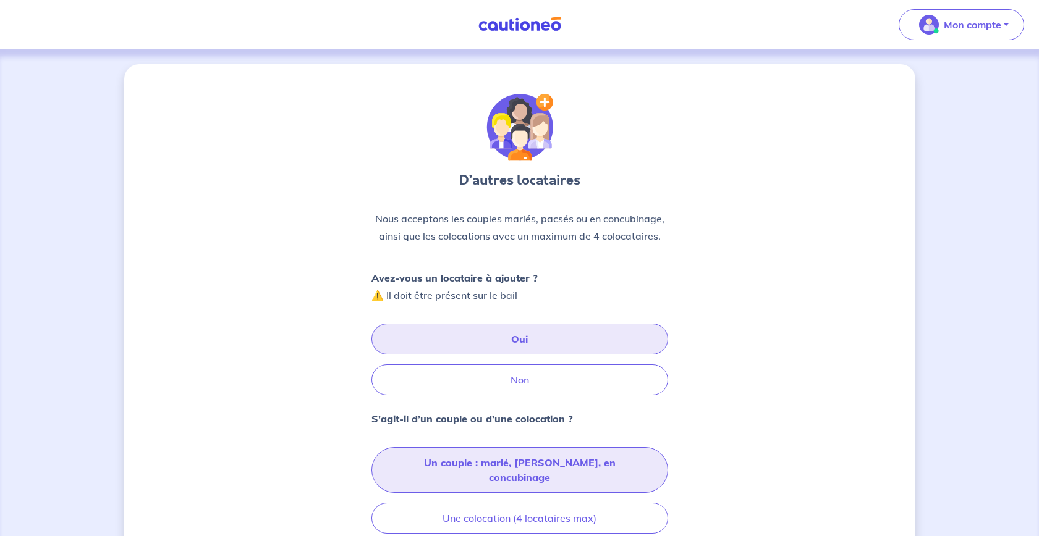
click at [533, 470] on button "Un couple : marié, [PERSON_NAME], en concubinage" at bounding box center [519, 470] width 297 height 46
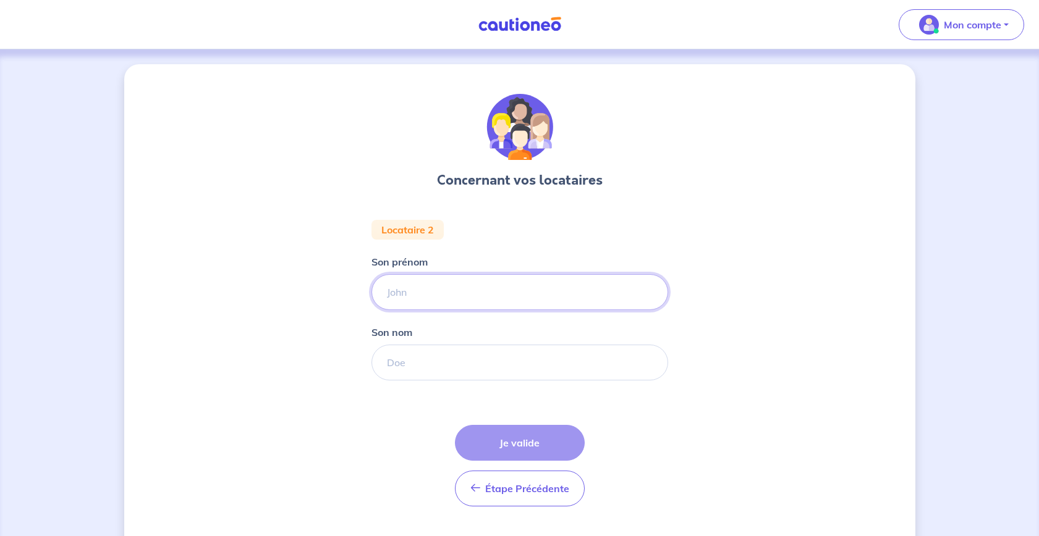
click at [457, 298] on input "Son prénom" at bounding box center [519, 292] width 297 height 36
type input "SI"
click at [468, 358] on input "Son nom" at bounding box center [519, 363] width 297 height 36
type input "TEINAORE"
click at [523, 439] on button "Je valide" at bounding box center [520, 443] width 130 height 36
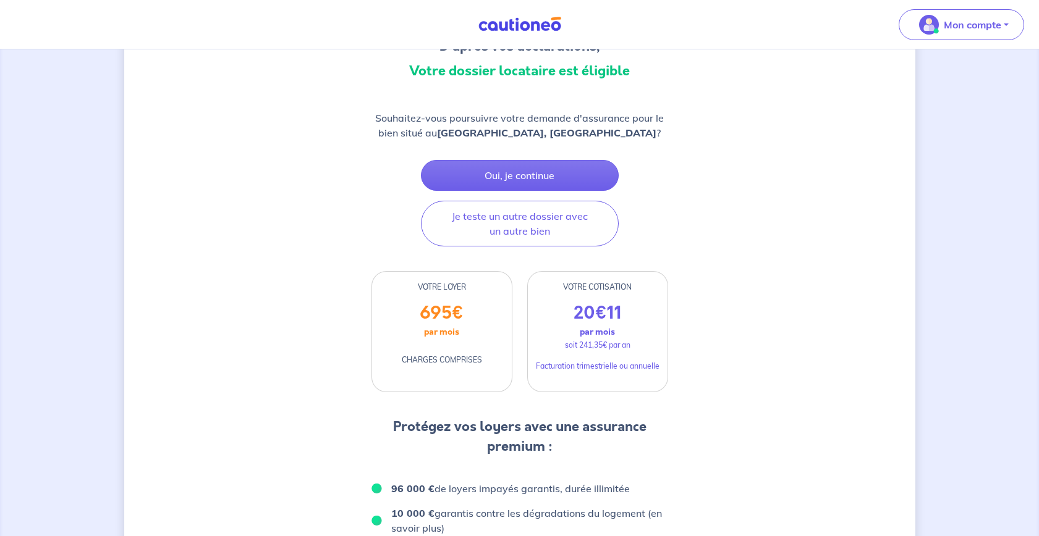
scroll to position [135, 0]
click at [528, 190] on button "Oui, je continue" at bounding box center [520, 174] width 198 height 31
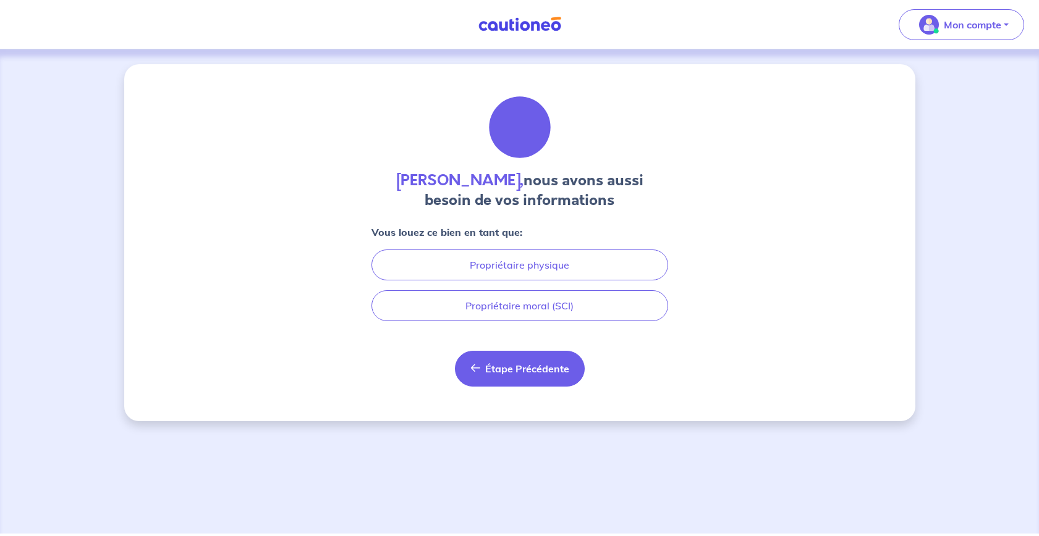
click at [472, 373] on icon "button" at bounding box center [475, 368] width 10 height 10
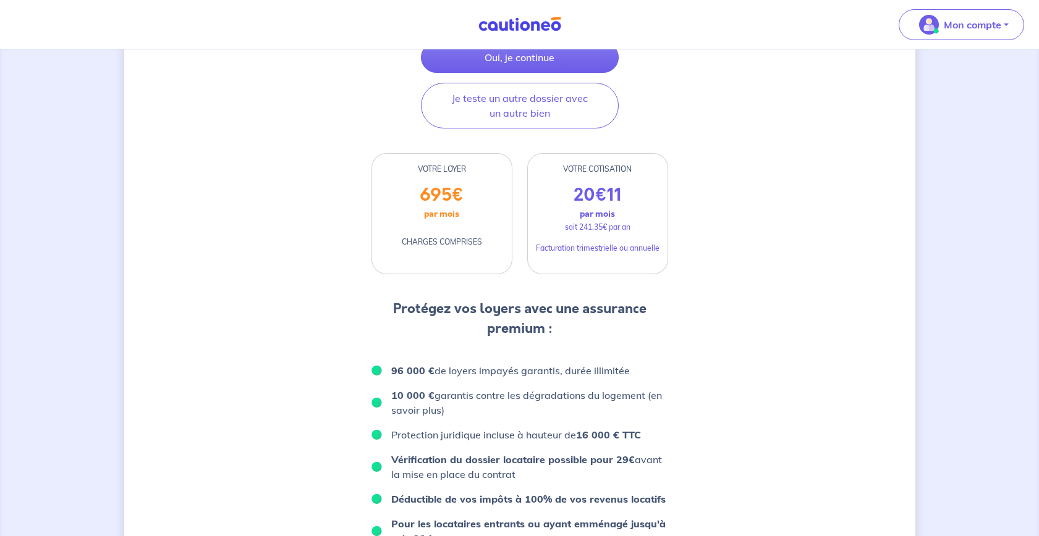
scroll to position [264, 0]
